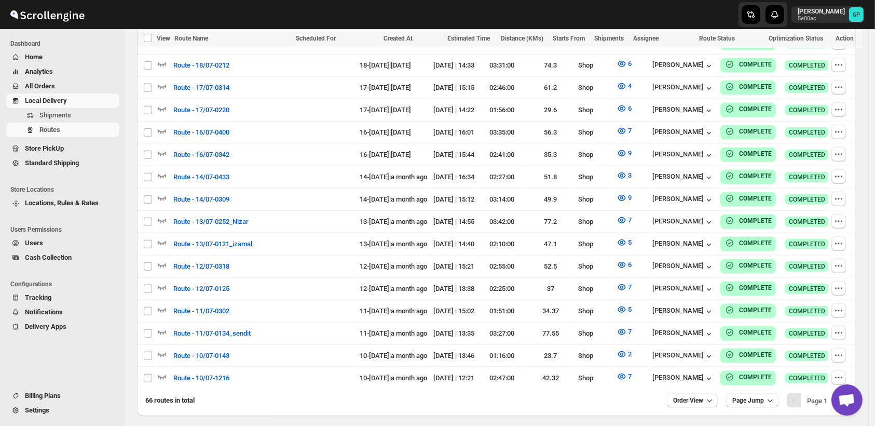
scroll to position [1080, 0]
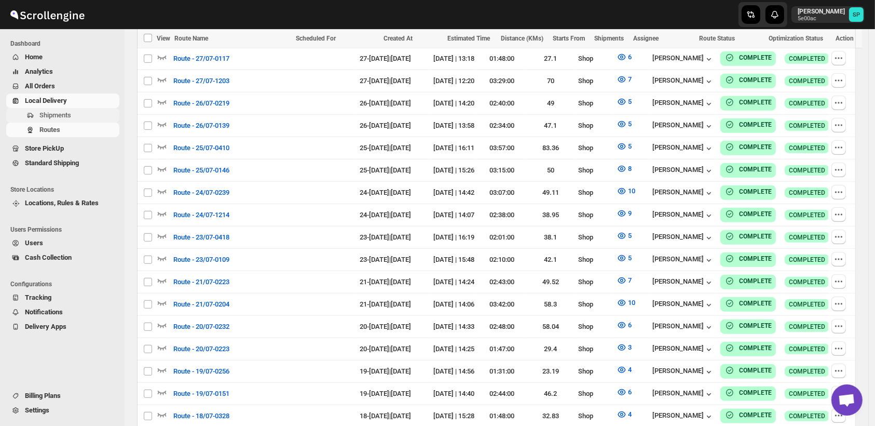
click at [42, 117] on span "Shipments" at bounding box center [55, 115] width 32 height 8
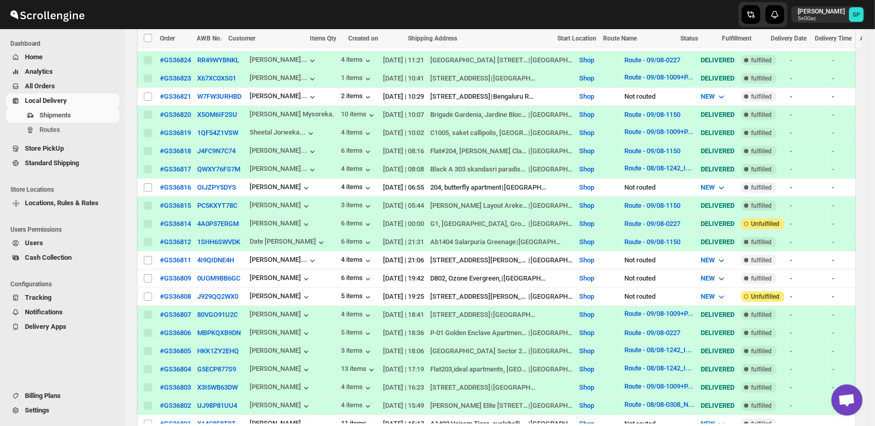
scroll to position [732, 0]
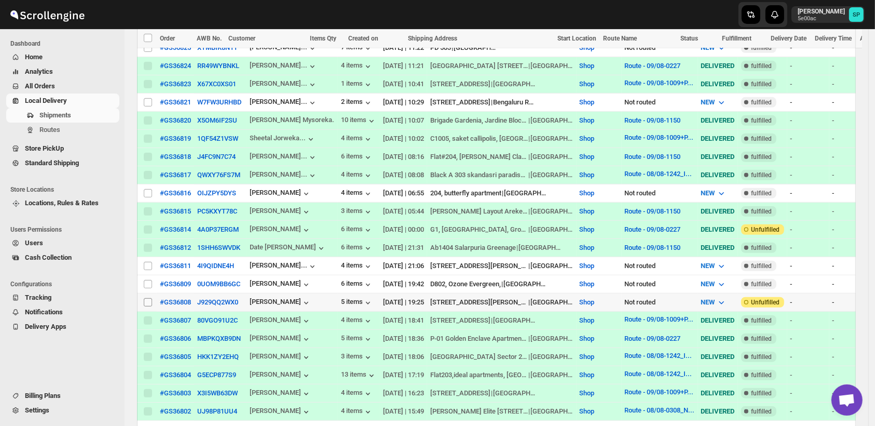
click at [147, 298] on input "Select shipment" at bounding box center [148, 302] width 8 height 8
checkbox input "true"
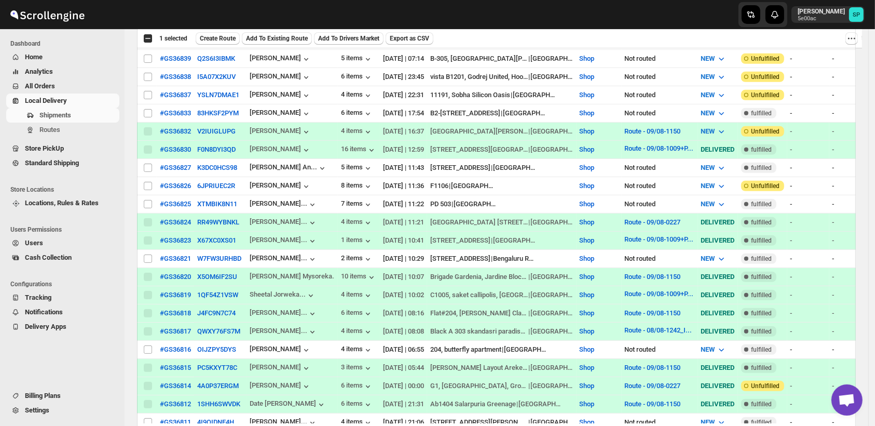
scroll to position [548, 0]
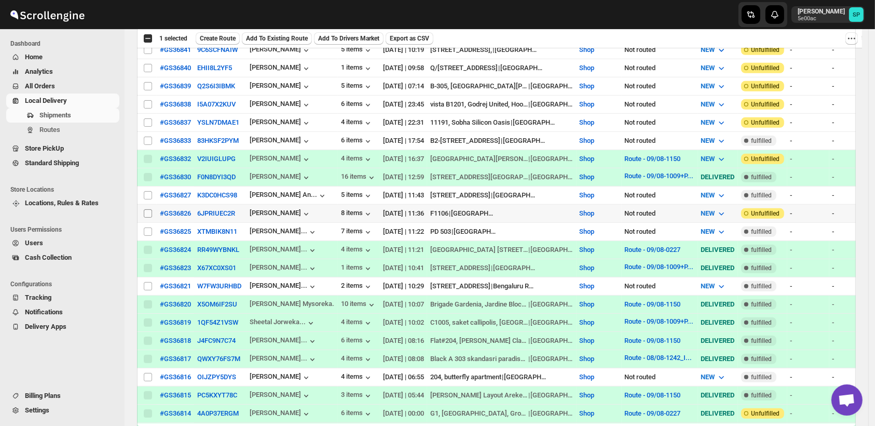
click at [150, 209] on input "Select shipment" at bounding box center [148, 213] width 8 height 8
checkbox input "true"
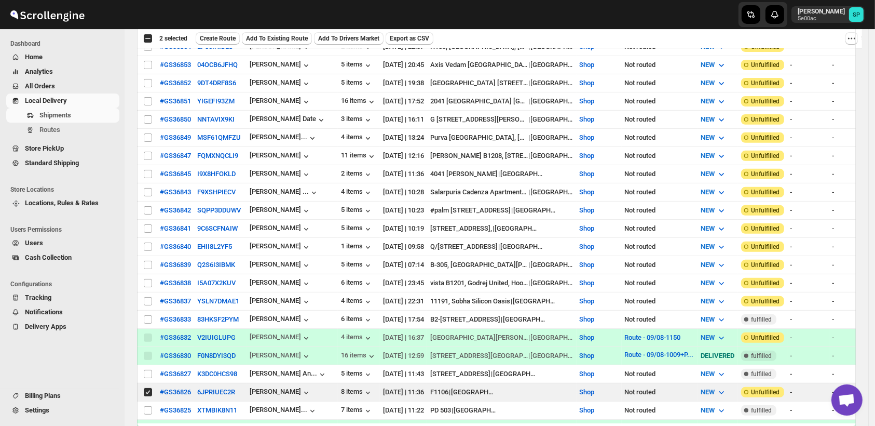
scroll to position [332, 0]
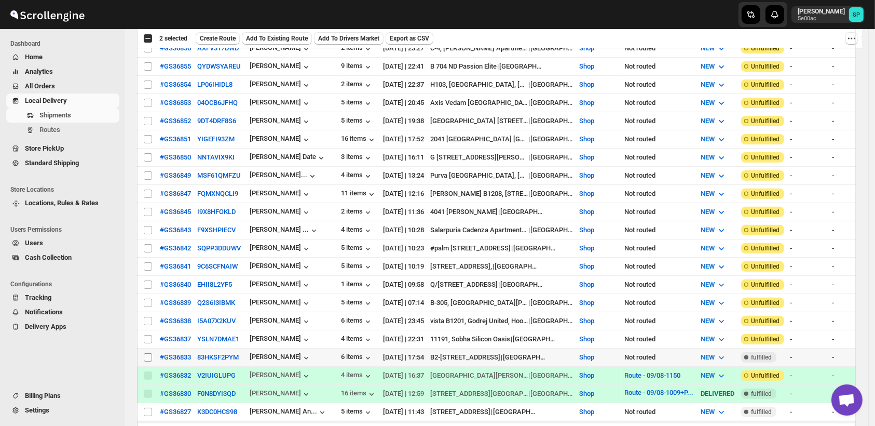
click at [145, 353] on input "Select shipment" at bounding box center [148, 357] width 8 height 8
checkbox input "true"
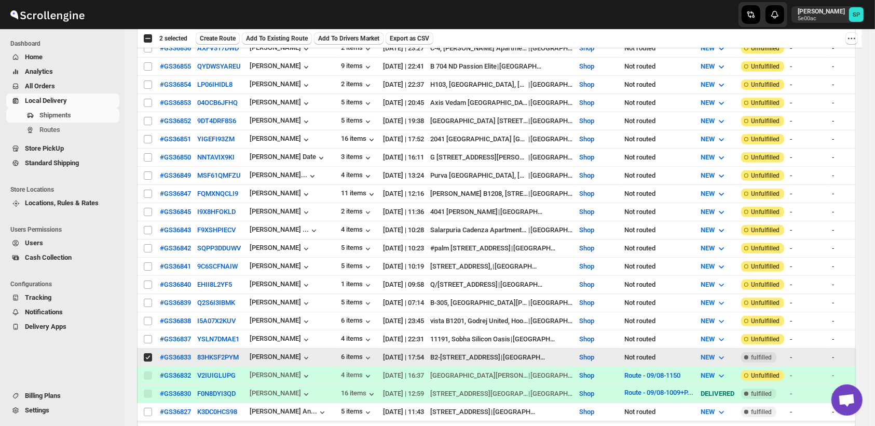
click at [148, 335] on input "Select shipment" at bounding box center [148, 339] width 8 height 8
checkbox input "true"
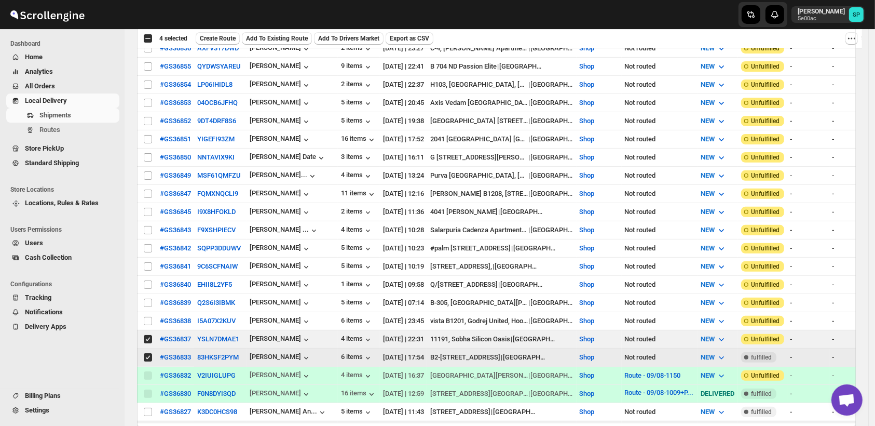
click at [148, 353] on input "Select shipment" at bounding box center [148, 357] width 8 height 8
checkbox input "true"
click at [146, 317] on input "Select shipment" at bounding box center [148, 321] width 8 height 8
checkbox input "true"
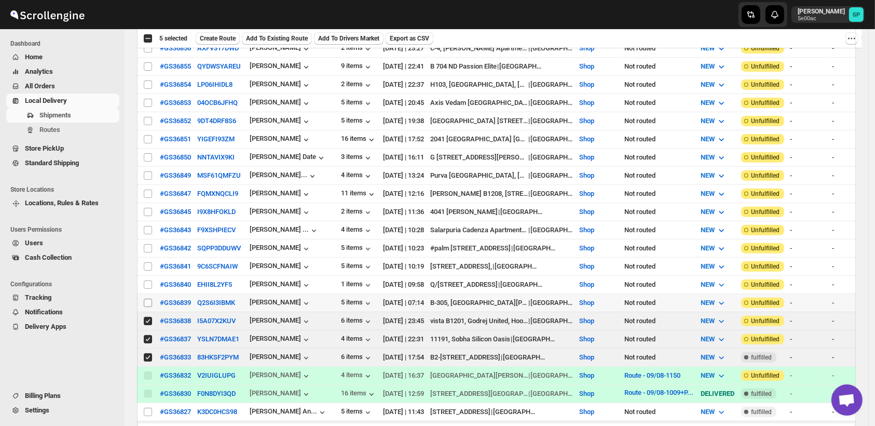
click at [147, 299] on input "Select shipment" at bounding box center [148, 303] width 8 height 8
checkbox input "true"
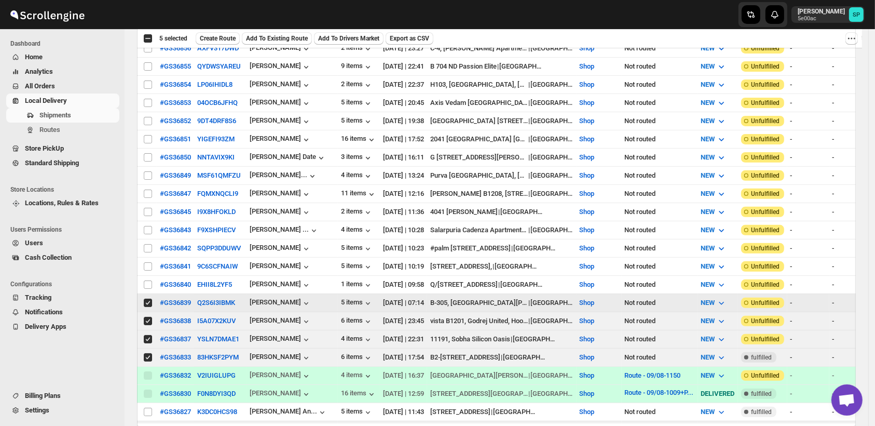
click at [150, 353] on span at bounding box center [147, 357] width 9 height 9
click at [150, 353] on input "Select shipment" at bounding box center [148, 357] width 8 height 8
checkbox input "true"
click at [144, 280] on input "Select shipment" at bounding box center [148, 284] width 8 height 8
checkbox input "true"
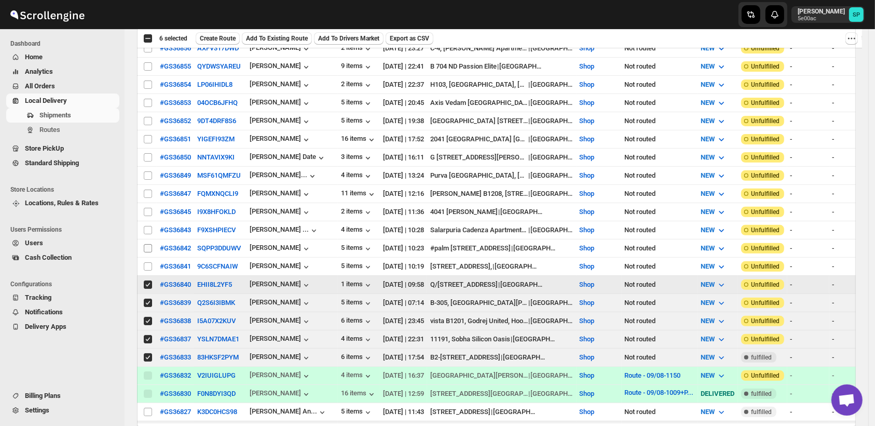
click at [150, 262] on input "Select shipment" at bounding box center [148, 266] width 8 height 8
checkbox input "true"
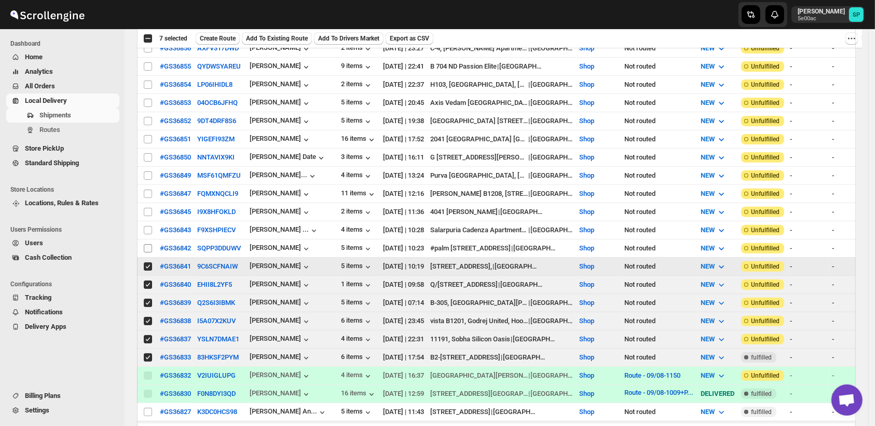
click at [148, 244] on input "Select shipment" at bounding box center [148, 248] width 8 height 8
checkbox input "true"
click at [150, 226] on td "Select shipment" at bounding box center [147, 230] width 20 height 18
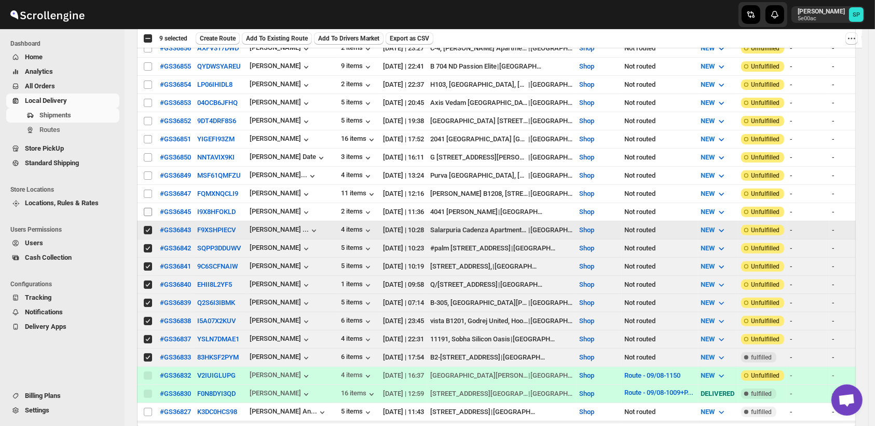
checkbox input "true"
click at [148, 207] on span at bounding box center [147, 211] width 9 height 9
click at [148, 208] on input "Select shipment" at bounding box center [148, 212] width 8 height 8
checkbox input "false"
click at [146, 189] on input "Select shipment" at bounding box center [148, 193] width 8 height 8
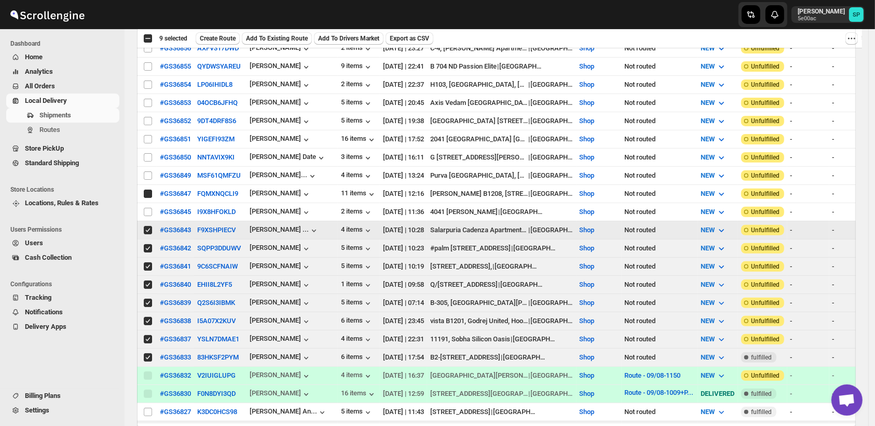
checkbox input "true"
click at [147, 171] on input "Select shipment" at bounding box center [148, 175] width 8 height 8
checkbox input "true"
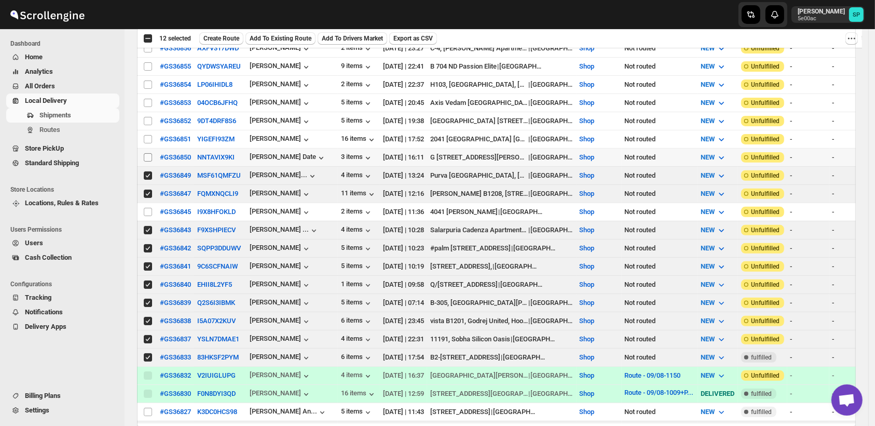
click at [146, 153] on input "Select shipment" at bounding box center [148, 157] width 8 height 8
checkbox input "true"
click at [148, 118] on input "Select shipment" at bounding box center [148, 121] width 8 height 8
checkbox input "true"
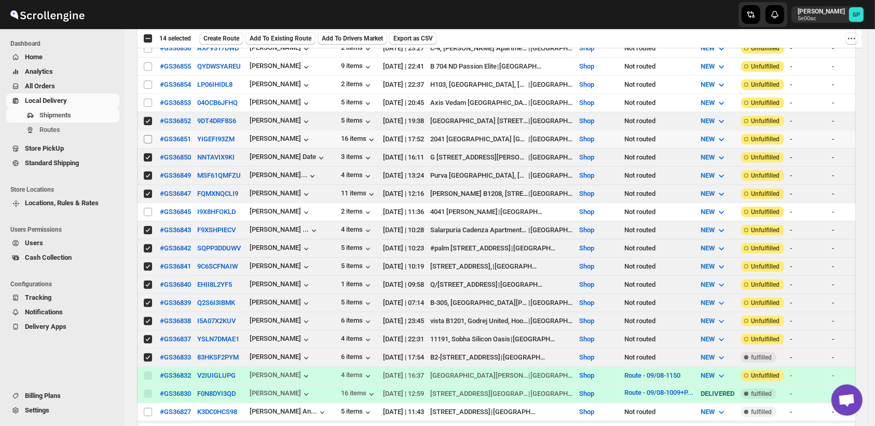
click at [150, 135] on input "Select shipment" at bounding box center [148, 139] width 8 height 8
checkbox input "true"
click at [151, 208] on input "Select shipment" at bounding box center [148, 212] width 8 height 8
checkbox input "true"
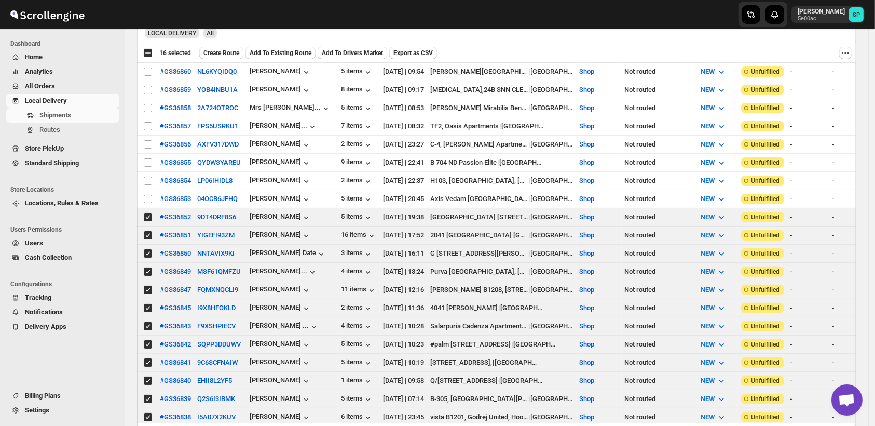
scroll to position [247, 0]
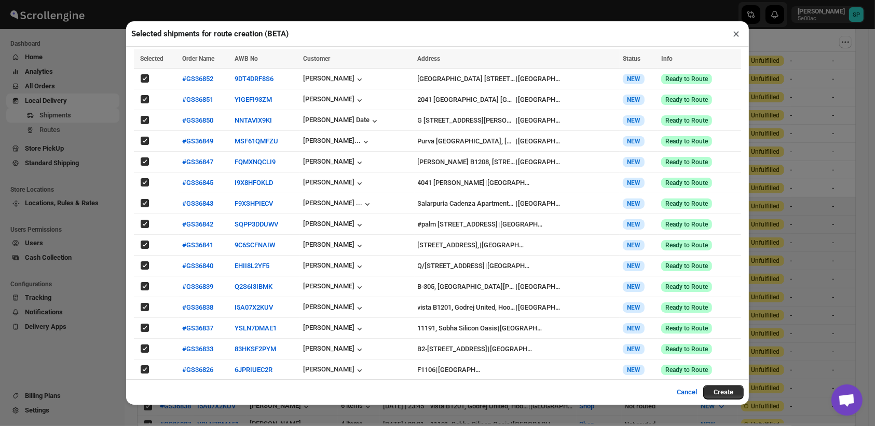
scroll to position [0, 0]
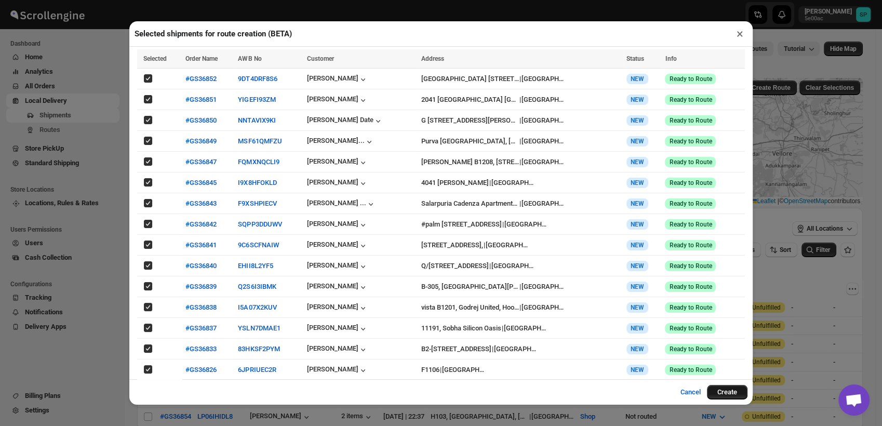
click at [729, 391] on button "Create" at bounding box center [727, 392] width 40 height 15
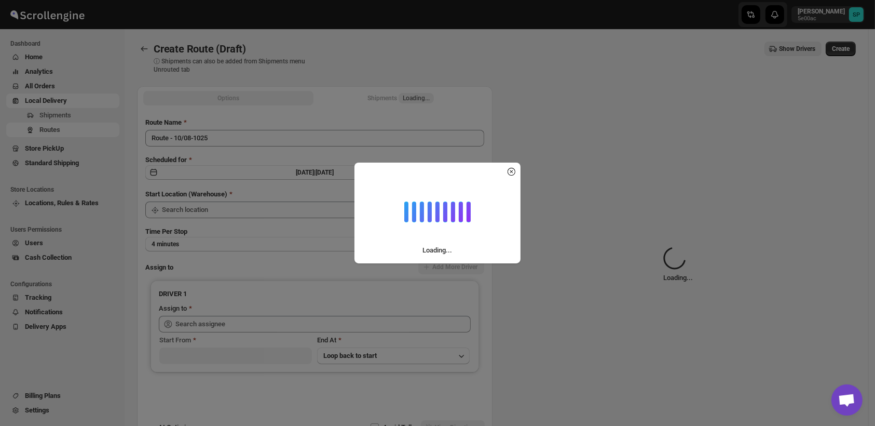
type input "Shop"
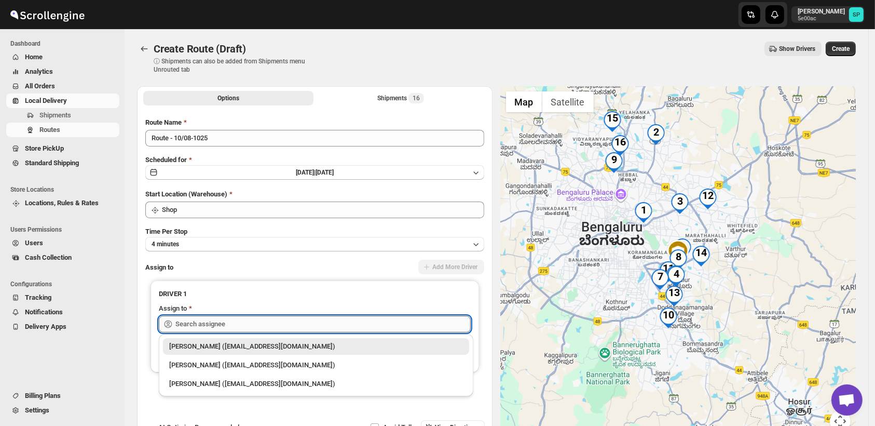
click at [319, 320] on input "text" at bounding box center [322, 324] width 295 height 17
click at [308, 367] on div "[PERSON_NAME] ([EMAIL_ADDRESS][DOMAIN_NAME])" at bounding box center [316, 365] width 294 height 10
type input "[PERSON_NAME] ([EMAIL_ADDRESS][DOMAIN_NAME])"
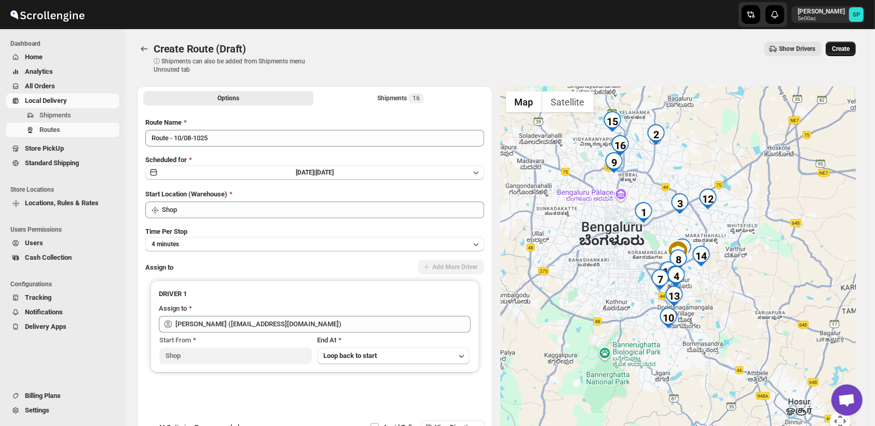
click at [850, 49] on span "Create" at bounding box center [841, 49] width 18 height 8
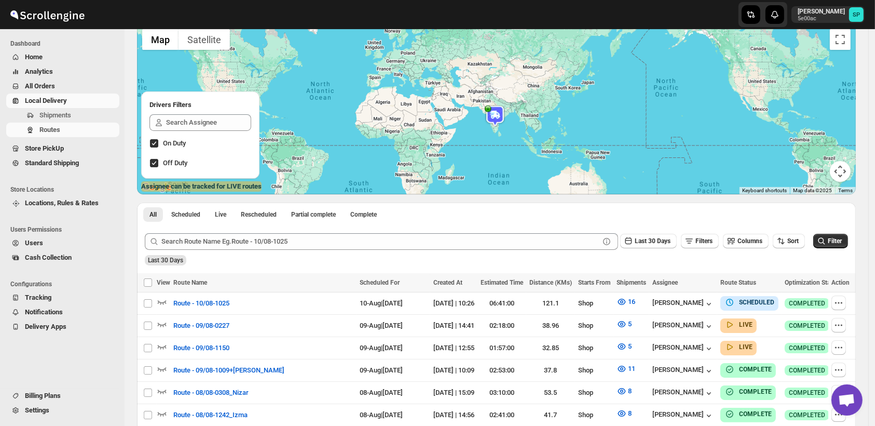
scroll to position [85, 0]
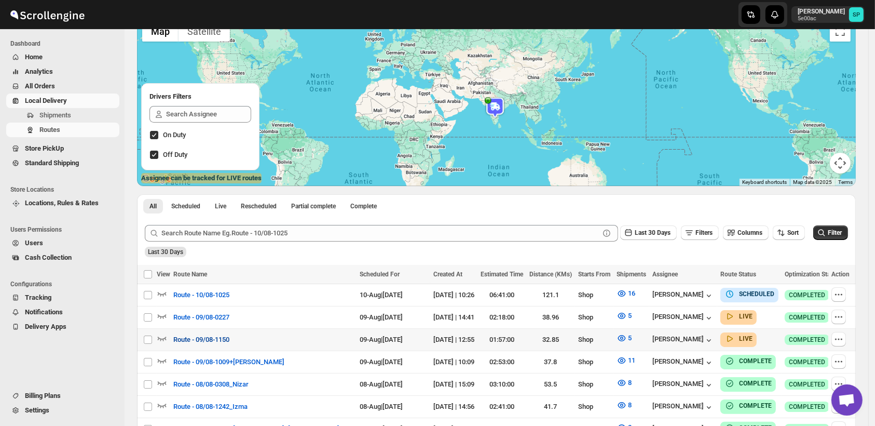
click at [195, 334] on span "Route - 09/08-1150" at bounding box center [201, 339] width 56 height 10
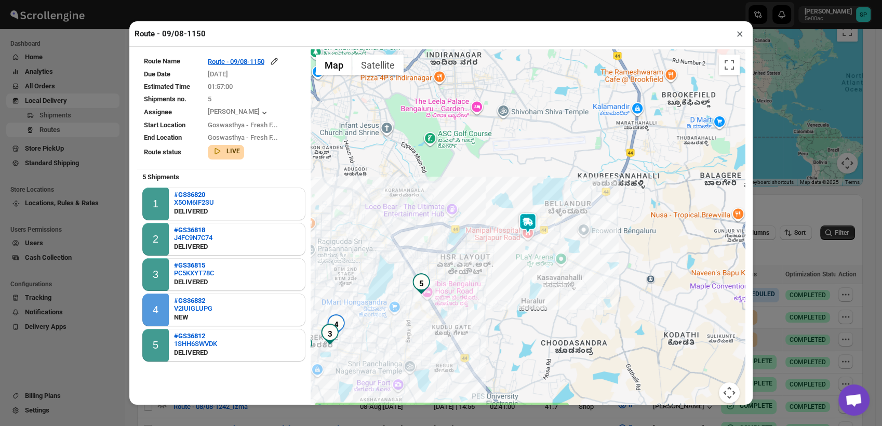
click at [736, 37] on button "×" at bounding box center [739, 33] width 15 height 15
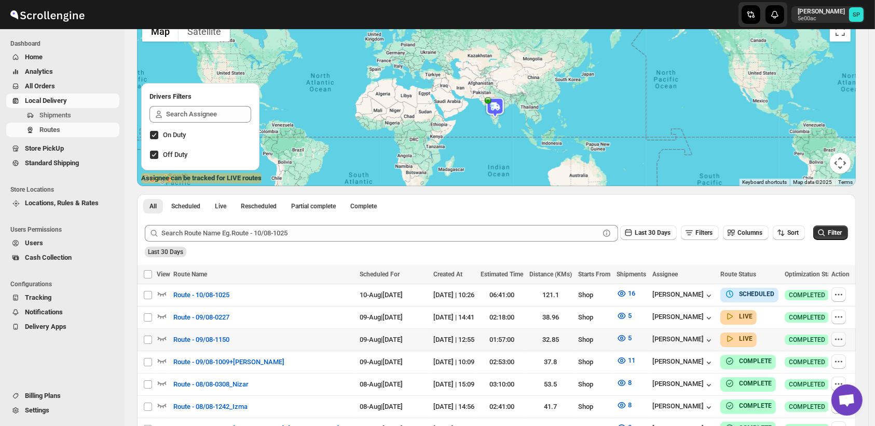
click at [840, 336] on icon "button" at bounding box center [839, 339] width 10 height 10
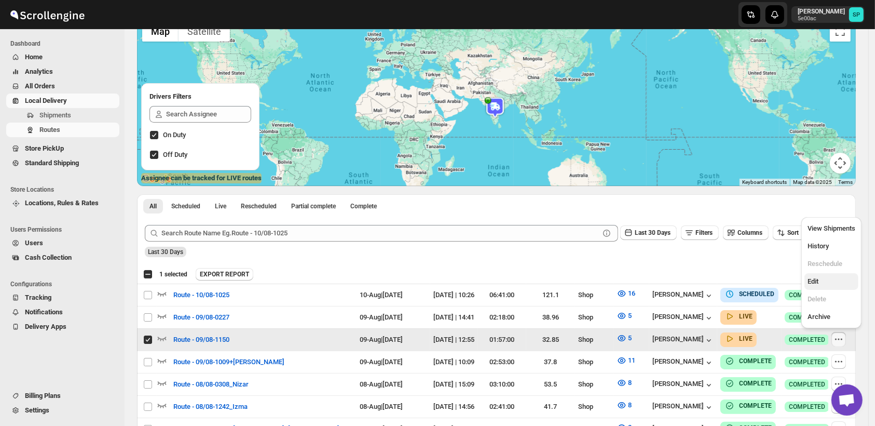
click at [819, 278] on span "Edit" at bounding box center [813, 281] width 11 height 8
checkbox input "false"
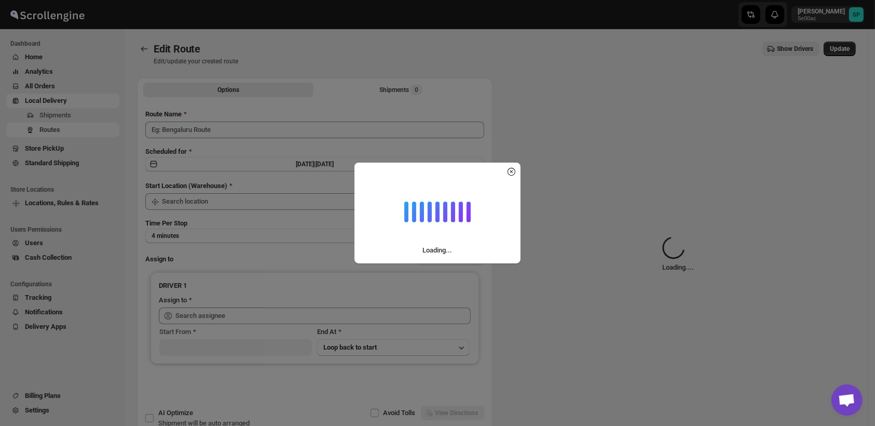
type input "Route - 09/08-1150"
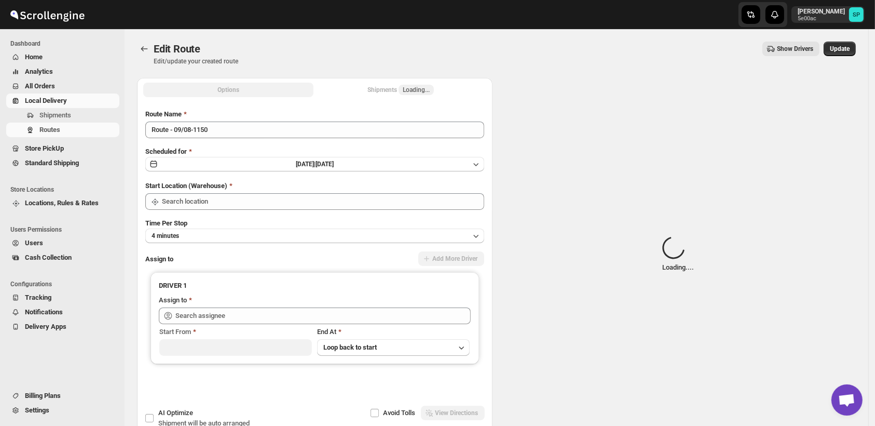
type input "Shop"
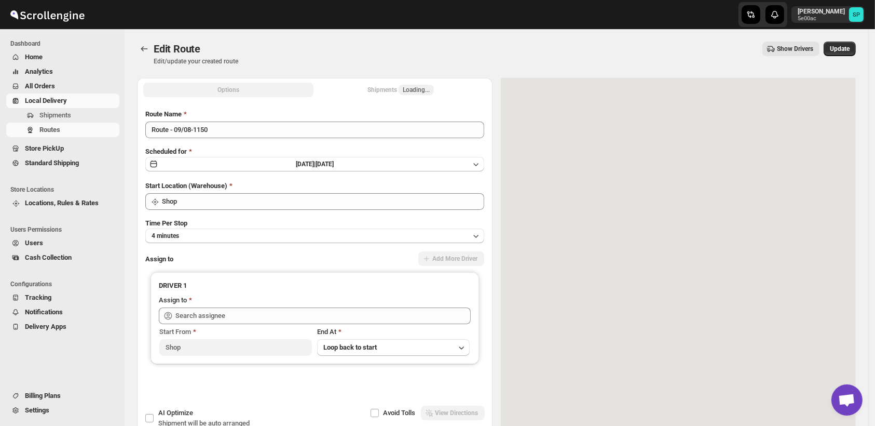
type input "[PERSON_NAME] ([EMAIL_ADDRESS][DOMAIN_NAME])"
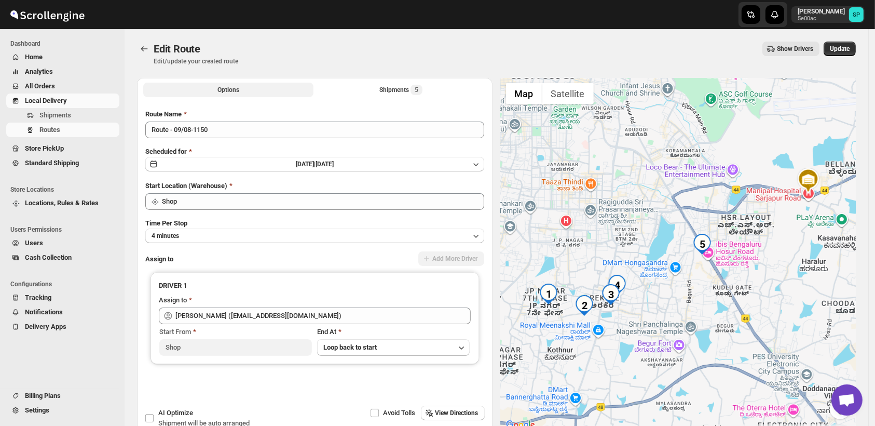
click at [390, 86] on div "Shipments 5" at bounding box center [401, 90] width 43 height 10
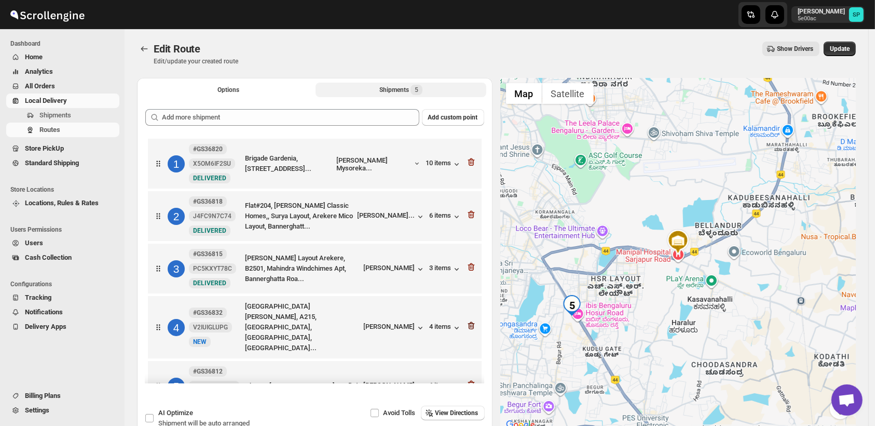
click at [470, 323] on icon "button" at bounding box center [471, 326] width 7 height 8
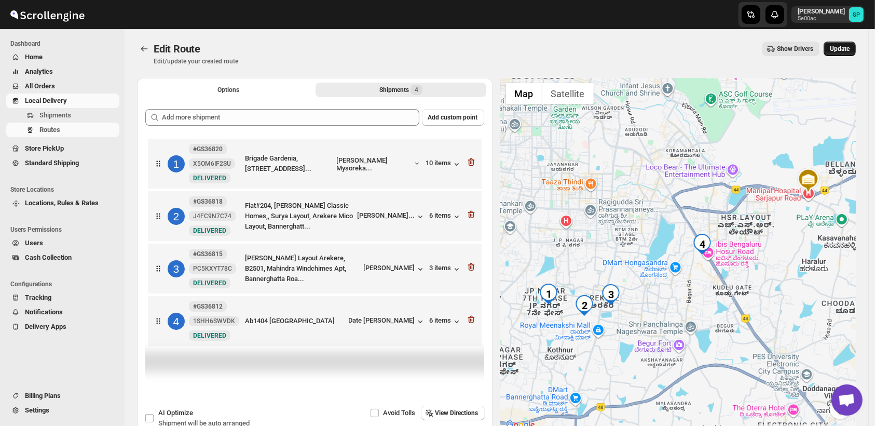
click at [848, 53] on button "Update" at bounding box center [840, 49] width 32 height 15
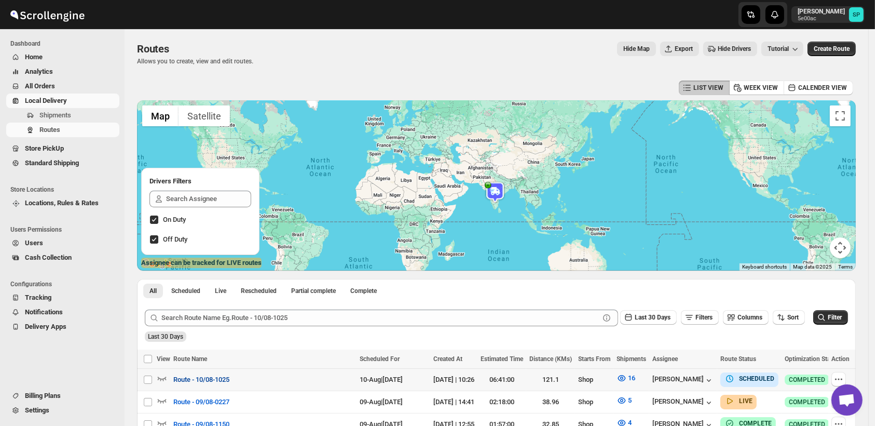
click at [199, 378] on span "Route - 10/08-1025" at bounding box center [201, 379] width 56 height 10
click at [846, 373] on button "button" at bounding box center [839, 379] width 15 height 15
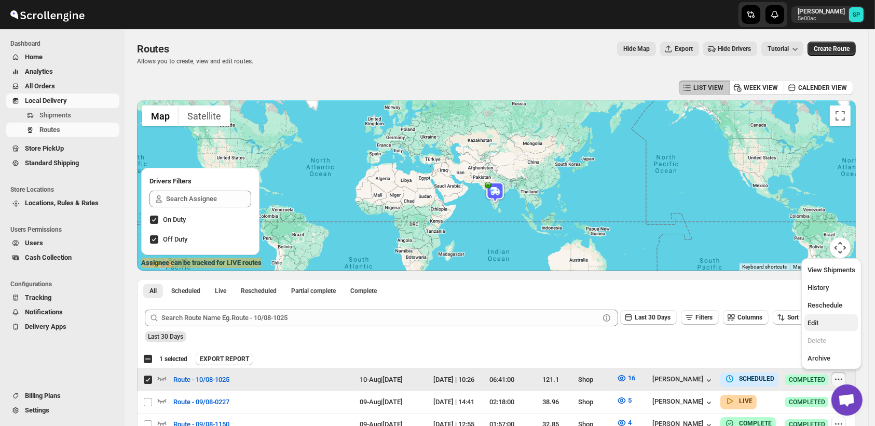
click at [830, 318] on span "Edit" at bounding box center [832, 323] width 48 height 10
checkbox input "false"
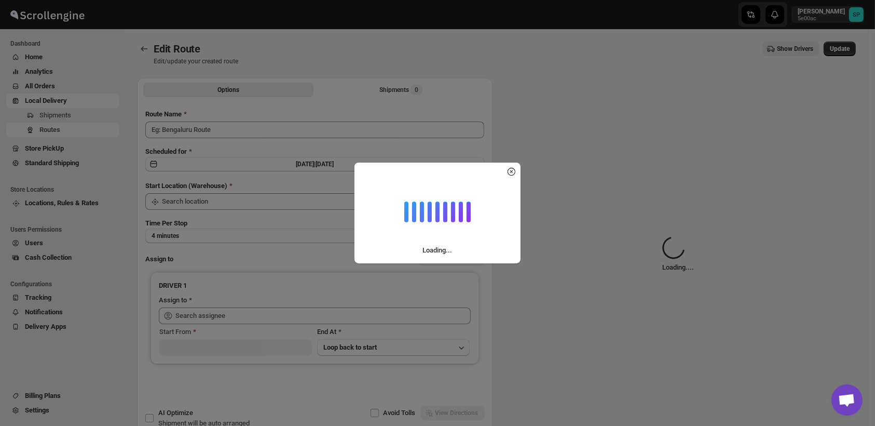
type input "Route - 10/08-1025"
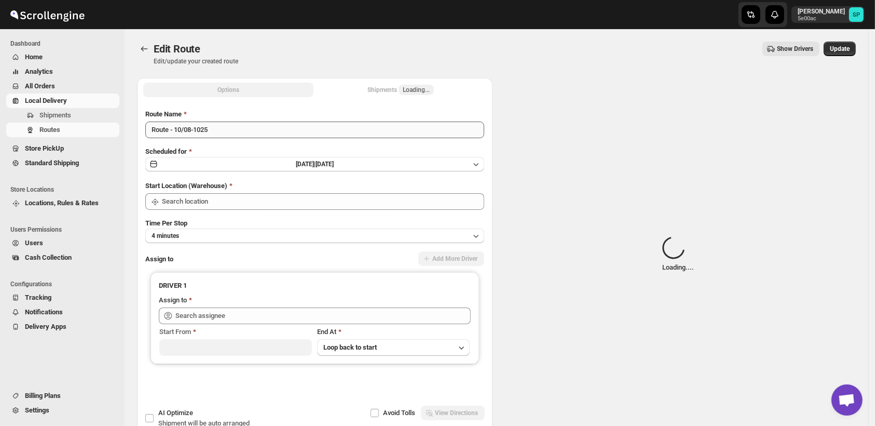
type input "Shop"
type input "[PERSON_NAME] ([EMAIL_ADDRESS][DOMAIN_NAME])"
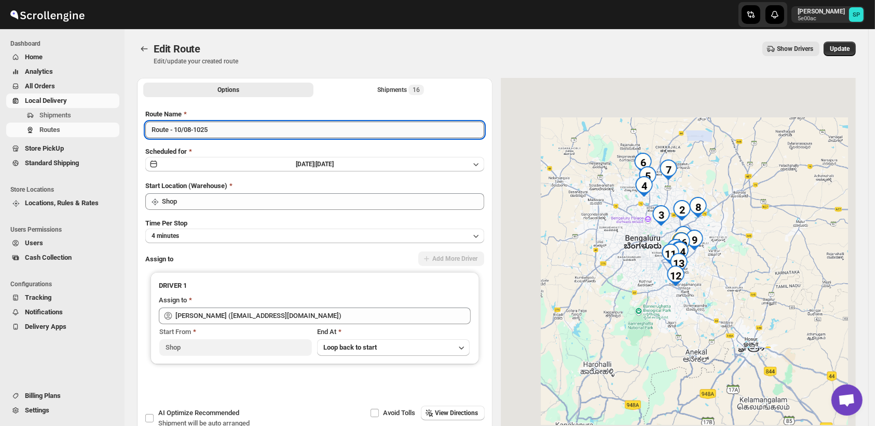
click at [407, 123] on input "Route - 10/08-1025" at bounding box center [314, 129] width 339 height 17
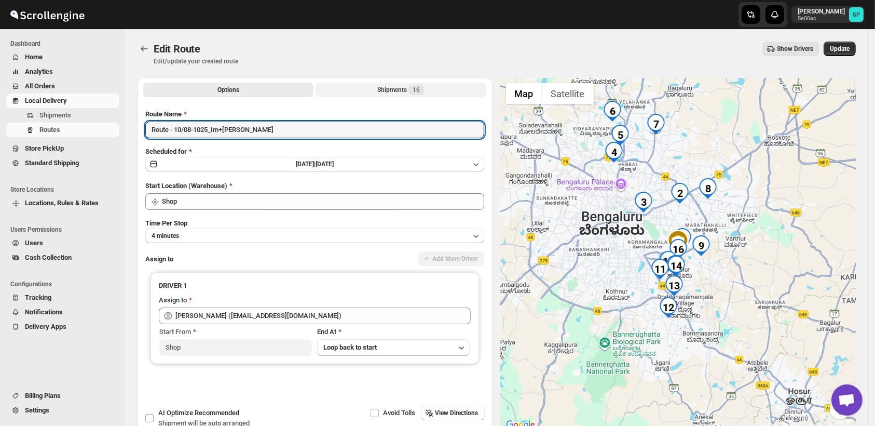
type input "Route - 10/08-1025_Im+[PERSON_NAME]"
click at [409, 91] on div "Shipments 16" at bounding box center [400, 90] width 47 height 10
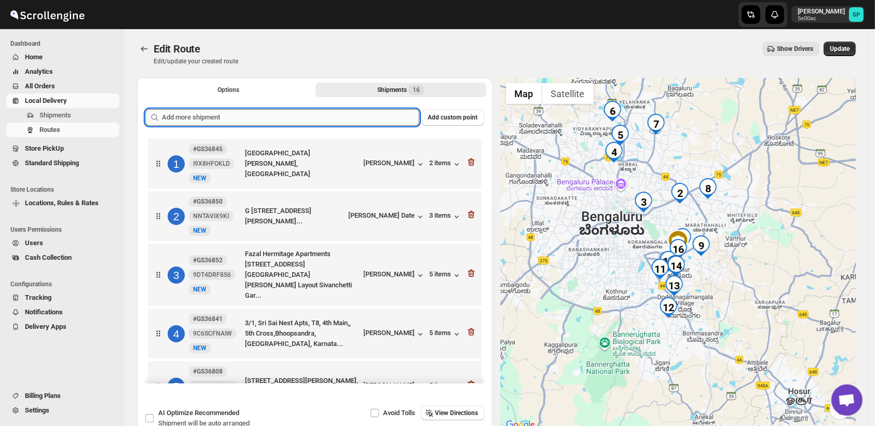
click at [345, 119] on input "text" at bounding box center [291, 117] width 258 height 17
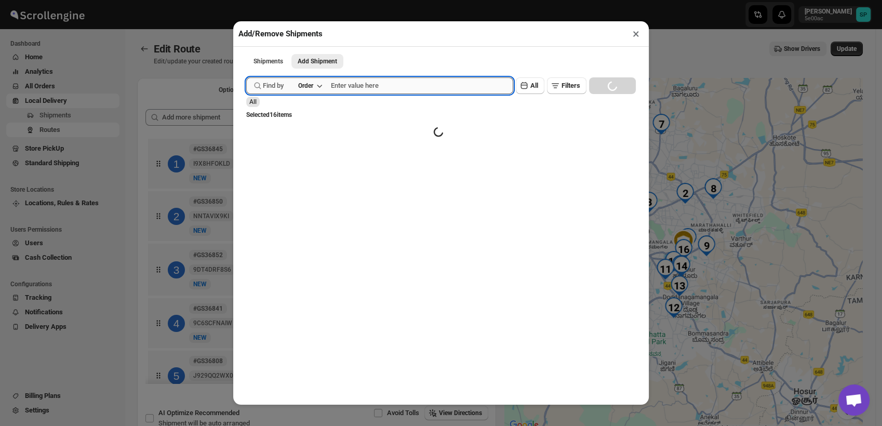
click at [388, 86] on input "text" at bounding box center [422, 85] width 182 height 17
paste input "36832"
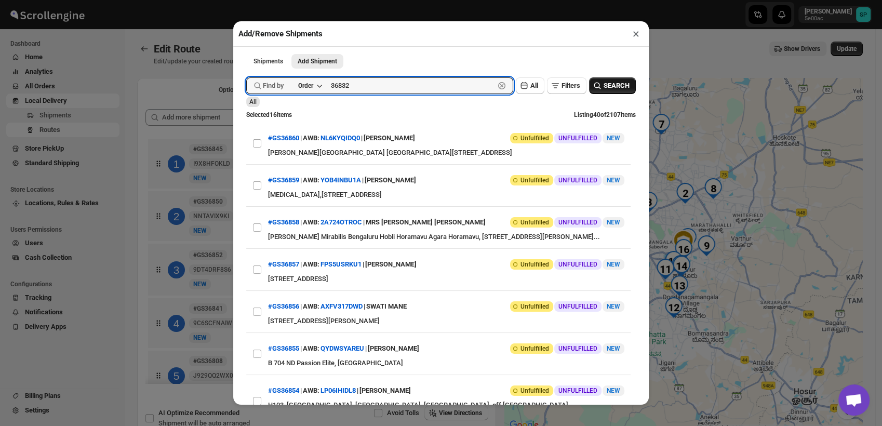
type input "36832"
click at [603, 90] on span "SEARCH" at bounding box center [616, 85] width 26 height 10
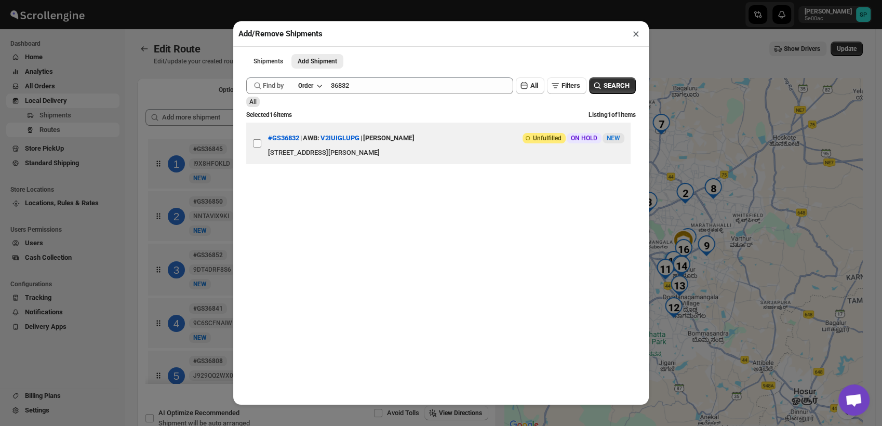
click at [257, 146] on input "View details for 6895da94f7cd3703b5a92ff8" at bounding box center [257, 143] width 8 height 8
checkbox input "true"
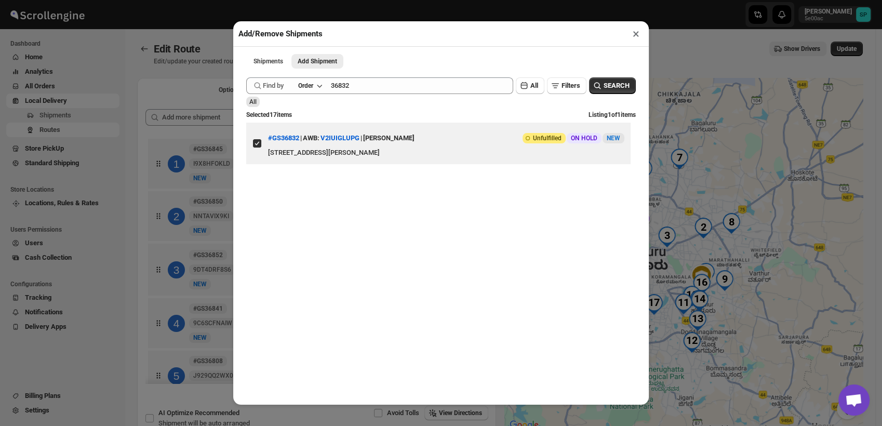
click at [632, 36] on button "×" at bounding box center [635, 33] width 15 height 15
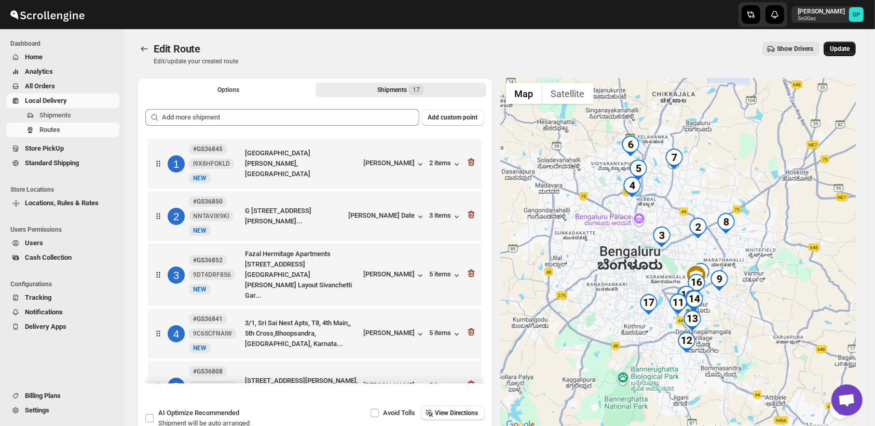
click at [847, 51] on span "Update" at bounding box center [840, 49] width 20 height 8
